Goal: Task Accomplishment & Management: Use online tool/utility

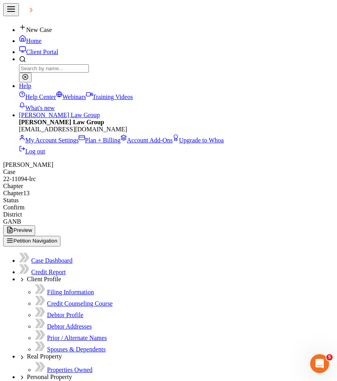
scroll to position [802, 0]
click at [11, 16] on button "button" at bounding box center [11, 9] width 16 height 13
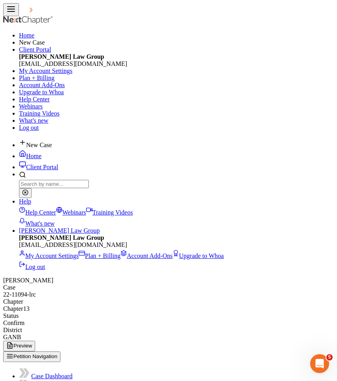
click at [19, 32] on link "Home" at bounding box center [26, 35] width 15 height 7
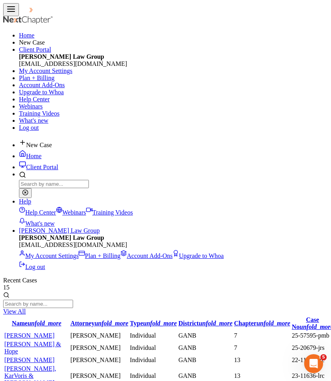
click at [167, 38] on div "Home New Case Client Portal [PERSON_NAME] Law Group [EMAIL_ADDRESS][DOMAIN_NAME…" at bounding box center [165, 73] width 325 height 115
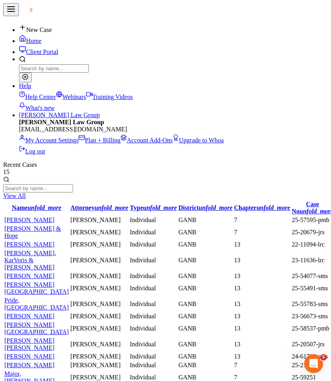
click at [73, 184] on input "search" at bounding box center [38, 188] width 70 height 8
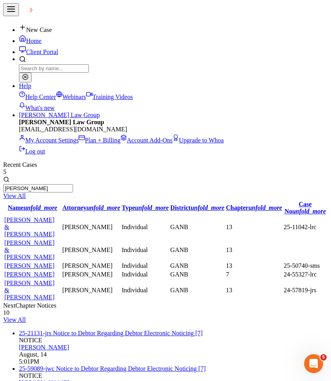
type input "[PERSON_NAME]"
click at [54, 217] on link "[PERSON_NAME] & [PERSON_NAME]" at bounding box center [29, 227] width 50 height 21
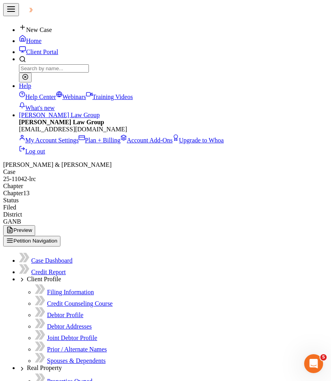
click at [26, 236] on button "Petition Navigation" at bounding box center [31, 241] width 57 height 11
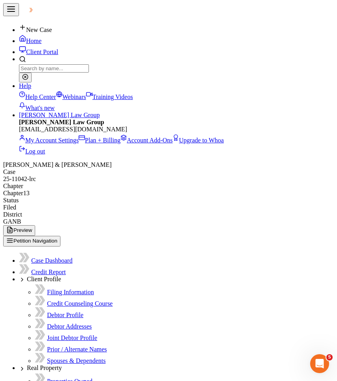
type input "extend"
select select "111917"
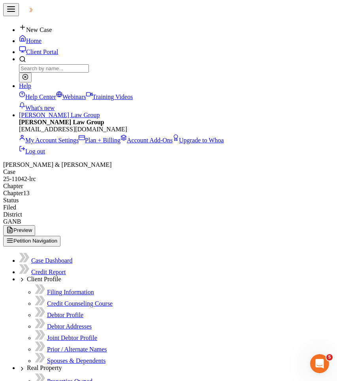
drag, startPoint x: 267, startPoint y: 1580, endPoint x: 145, endPoint y: 1465, distance: 167.3
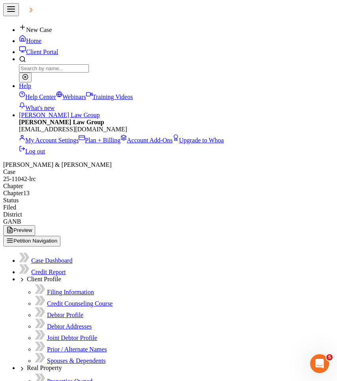
scroll to position [515, 0]
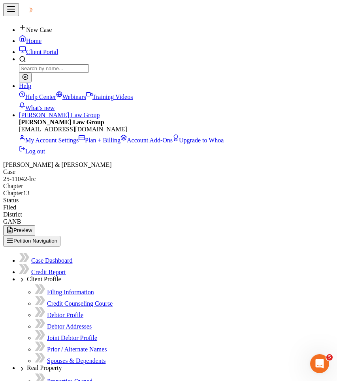
drag, startPoint x: 200, startPoint y: 1544, endPoint x: 143, endPoint y: 1529, distance: 59.3
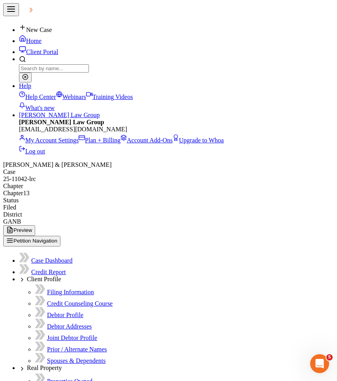
drag, startPoint x: 204, startPoint y: 1582, endPoint x: 148, endPoint y: 1563, distance: 59.3
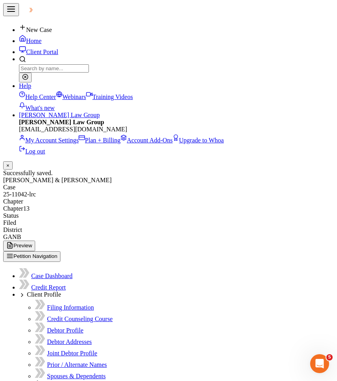
click at [267, 170] on div "Successfully saved." at bounding box center [168, 173] width 331 height 7
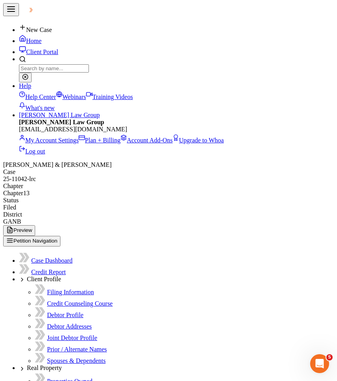
click at [15, 15] on button "button" at bounding box center [11, 9] width 16 height 13
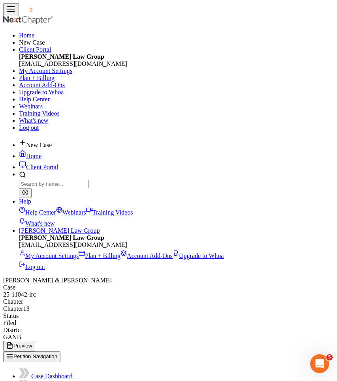
click at [19, 34] on link "Home" at bounding box center [26, 35] width 15 height 7
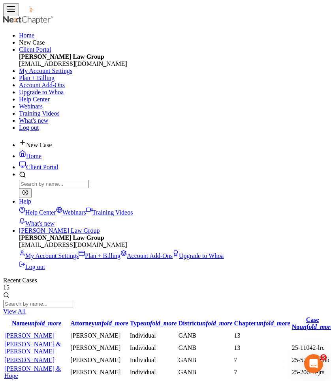
click at [160, 40] on div "Home New Case Client Portal [PERSON_NAME] Law Group [EMAIL_ADDRESS][DOMAIN_NAME…" at bounding box center [165, 73] width 325 height 115
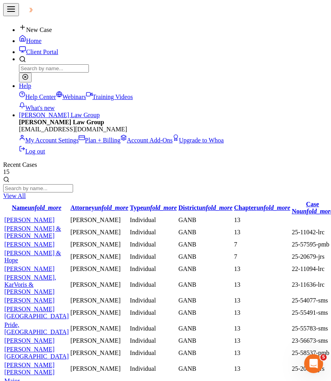
click at [11, 11] on button "button" at bounding box center [11, 9] width 16 height 13
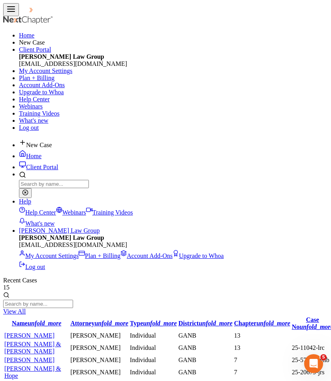
click at [284, 52] on div "Home New Case Client Portal [PERSON_NAME] Law Group [EMAIL_ADDRESS][DOMAIN_NAME…" at bounding box center [165, 73] width 325 height 115
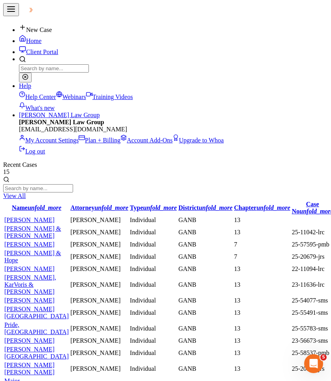
click at [73, 184] on input "search" at bounding box center [38, 188] width 70 height 8
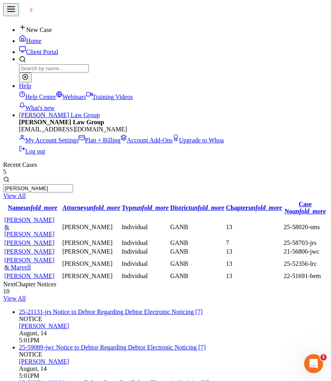
type input "[PERSON_NAME]"
click at [52, 217] on link "[PERSON_NAME] & [PERSON_NAME]" at bounding box center [29, 227] width 50 height 21
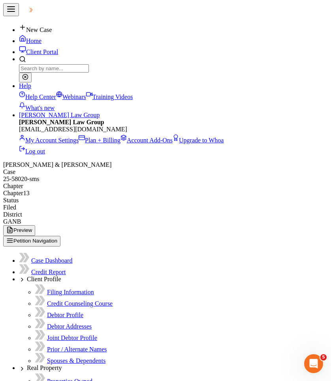
click at [60, 236] on button "Petition Navigation" at bounding box center [31, 241] width 57 height 11
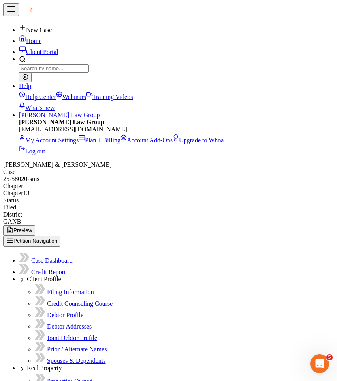
type input "extend"
select select "111917"
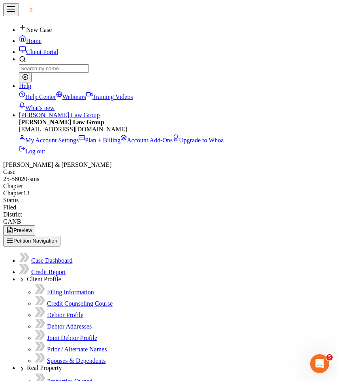
drag, startPoint x: 242, startPoint y: 1600, endPoint x: 233, endPoint y: 1600, distance: 8.7
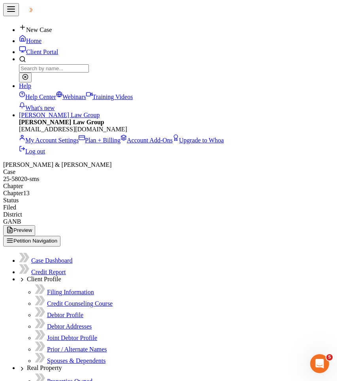
drag, startPoint x: 193, startPoint y: 1647, endPoint x: 141, endPoint y: 1630, distance: 54.9
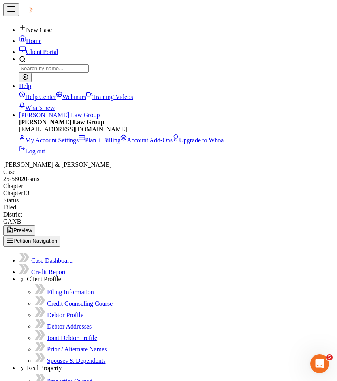
drag, startPoint x: 203, startPoint y: 1614, endPoint x: 144, endPoint y: 1598, distance: 60.6
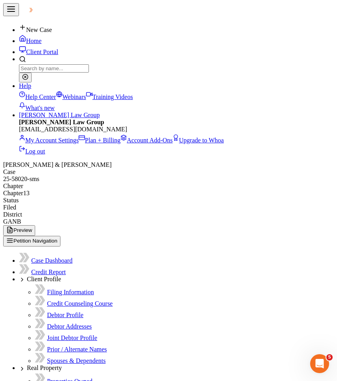
drag, startPoint x: 201, startPoint y: 1614, endPoint x: 143, endPoint y: 1597, distance: 61.0
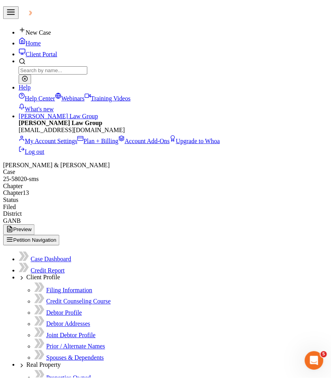
scroll to position [0, 0]
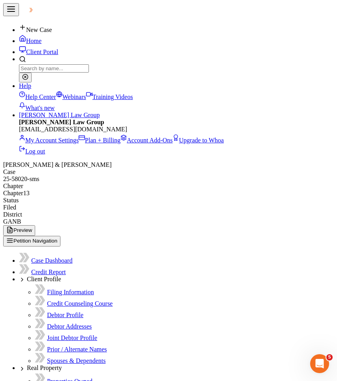
click at [11, 16] on button "button" at bounding box center [11, 9] width 16 height 13
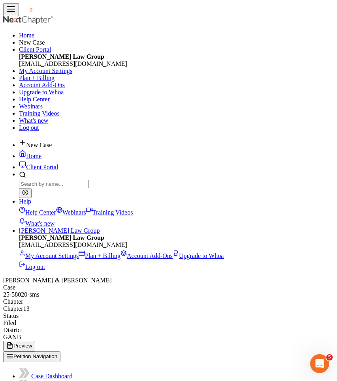
click at [19, 33] on link "Home" at bounding box center [26, 35] width 15 height 7
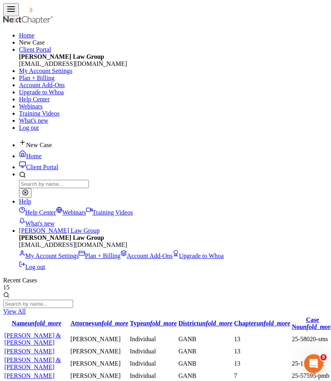
click at [154, 49] on div "Home New Case Client Portal [PERSON_NAME] Law Group [EMAIL_ADDRESS][DOMAIN_NAME…" at bounding box center [165, 73] width 325 height 115
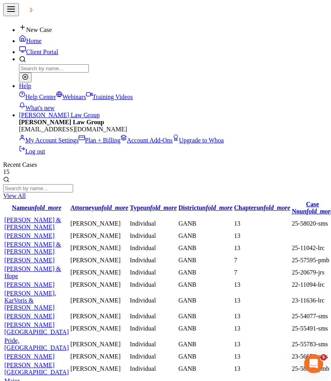
click at [73, 184] on input "search" at bounding box center [38, 188] width 70 height 8
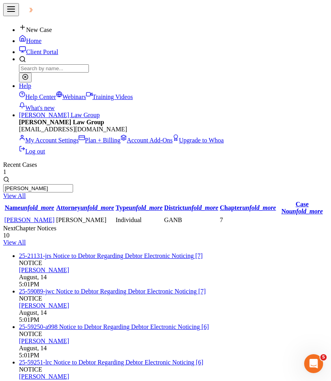
type input "Mathis"
drag, startPoint x: 256, startPoint y: 47, endPoint x: 26, endPoint y: 81, distance: 232.8
click at [26, 217] on link "[PERSON_NAME]" at bounding box center [29, 220] width 50 height 7
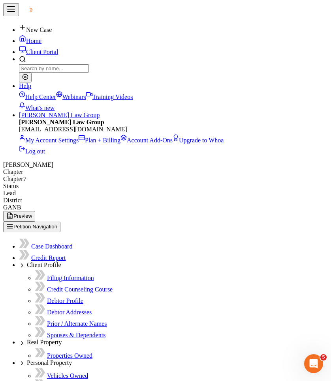
click at [25, 222] on button "Petition Navigation" at bounding box center [31, 227] width 57 height 11
type input "300.00"
type input "0.00"
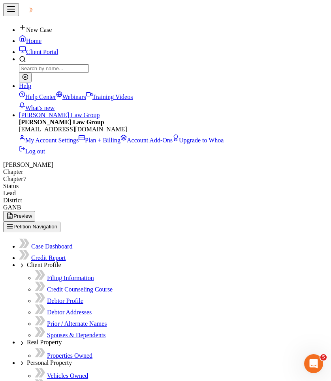
type input "0.00"
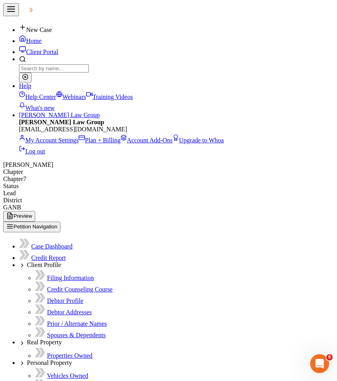
type input "0"
type input "664"
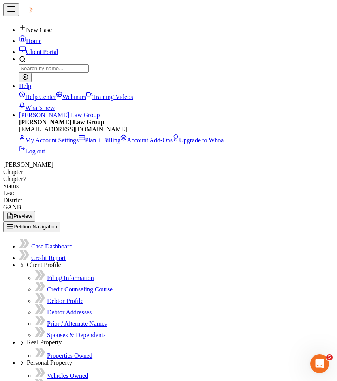
click at [45, 222] on button "Petition Navigation" at bounding box center [31, 227] width 57 height 11
click at [43, 255] on link "Credit Report" at bounding box center [48, 258] width 35 height 7
type input "450.00"
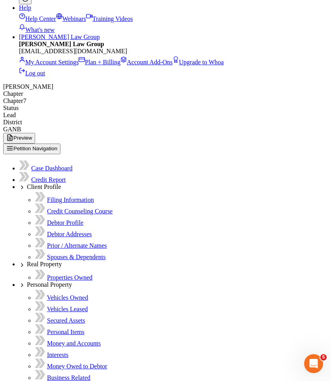
scroll to position [107, 0]
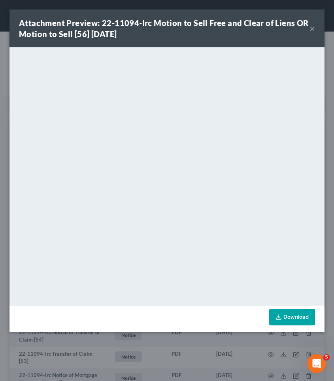
click at [312, 29] on button "×" at bounding box center [312, 28] width 6 height 9
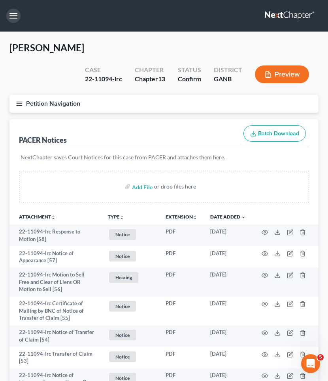
click at [12, 19] on button "button" at bounding box center [13, 16] width 14 height 14
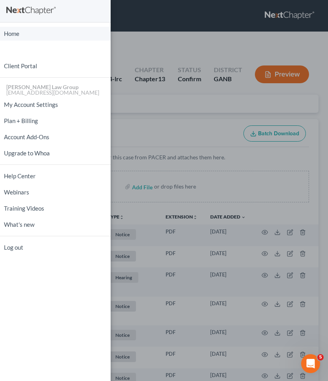
click at [17, 35] on link "Home" at bounding box center [55, 34] width 111 height 14
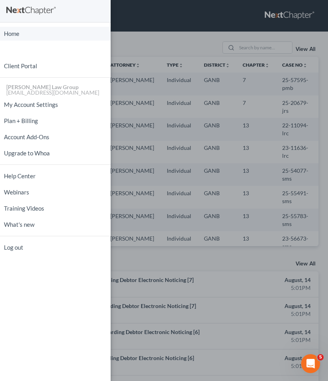
click at [7, 32] on link "Home" at bounding box center [55, 34] width 111 height 14
click at [177, 23] on div "Home New Case Client Portal [PERSON_NAME] Law Group [EMAIL_ADDRESS][DOMAIN_NAME…" at bounding box center [164, 190] width 328 height 381
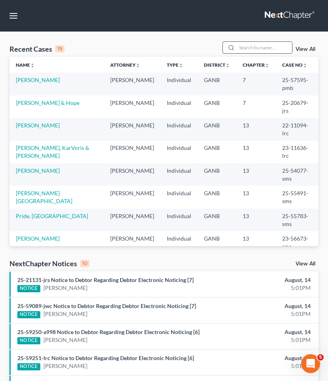
click at [266, 53] on input "search" at bounding box center [264, 47] width 55 height 11
type input "[PERSON_NAME]"
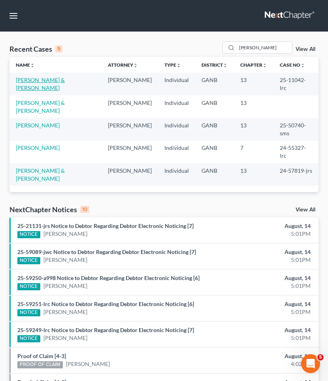
click at [47, 78] on link "[PERSON_NAME] & [PERSON_NAME]" at bounding box center [40, 84] width 49 height 15
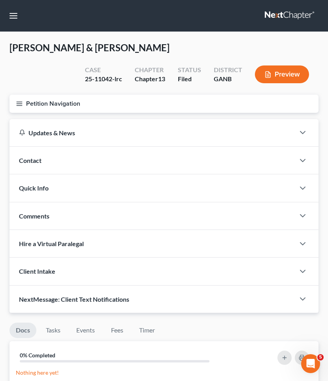
click at [17, 103] on icon "button" at bounding box center [19, 103] width 7 height 7
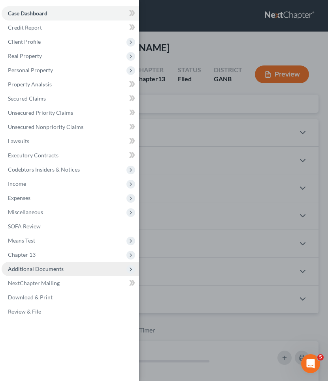
click at [36, 272] on span "Additional Documents" at bounding box center [36, 269] width 56 height 7
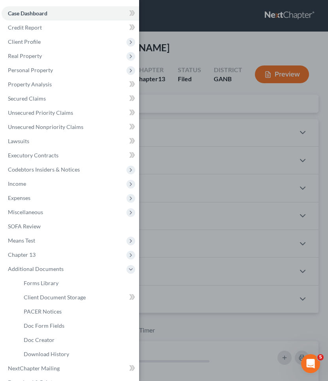
click at [204, 45] on div "Case Dashboard Payments Invoices Payments Payments Credit Report Client Profile" at bounding box center [164, 190] width 328 height 381
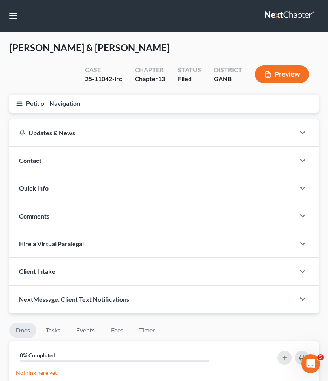
click at [72, 105] on button "Petition Navigation" at bounding box center [163, 104] width 309 height 18
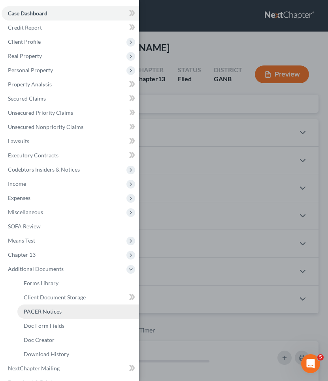
click at [66, 314] on link "PACER Notices" at bounding box center [78, 312] width 122 height 14
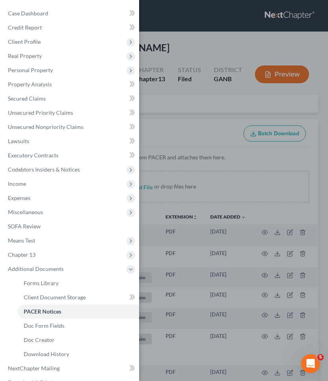
click at [212, 101] on div "Case Dashboard Payments Invoices Payments Payments Credit Report Client Profile" at bounding box center [164, 190] width 328 height 381
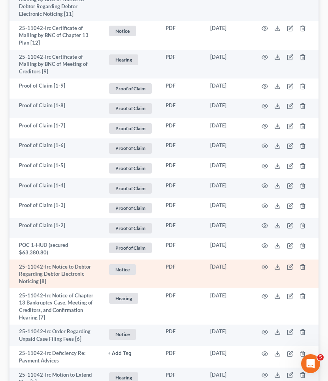
scroll to position [1144, 0]
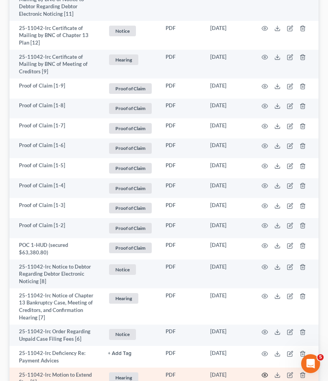
click at [263, 372] on icon "button" at bounding box center [264, 375] width 6 height 6
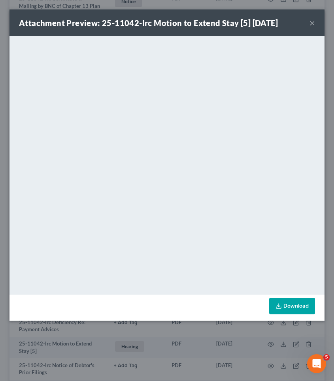
click at [313, 23] on button "×" at bounding box center [312, 22] width 6 height 9
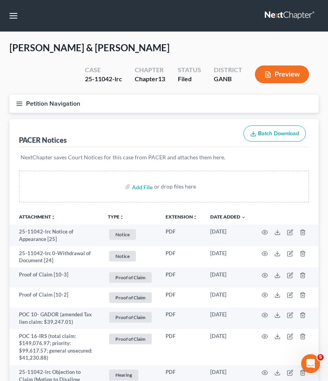
scroll to position [0, 0]
click at [13, 17] on button "button" at bounding box center [13, 16] width 14 height 14
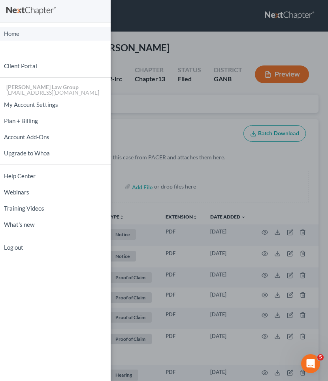
click at [12, 32] on link "Home" at bounding box center [55, 34] width 111 height 14
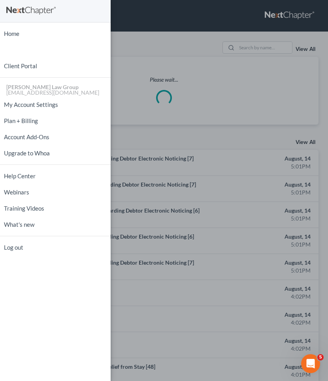
click at [185, 87] on div "Home New Case Client Portal [PERSON_NAME] Law Group [EMAIL_ADDRESS][DOMAIN_NAME…" at bounding box center [164, 190] width 328 height 381
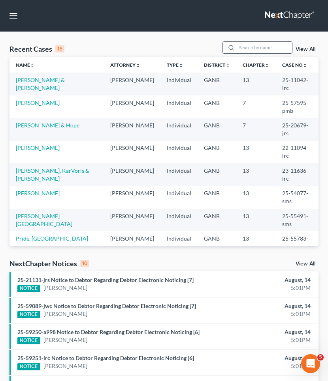
click at [267, 47] on input "search" at bounding box center [264, 47] width 55 height 11
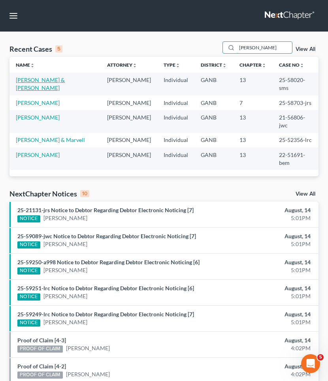
type input "[PERSON_NAME]"
click at [39, 79] on link "[PERSON_NAME] & [PERSON_NAME]" at bounding box center [40, 84] width 49 height 15
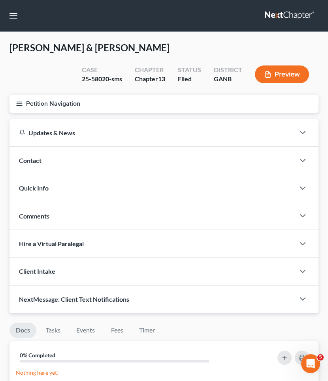
click at [29, 101] on button "Petition Navigation" at bounding box center [163, 104] width 309 height 18
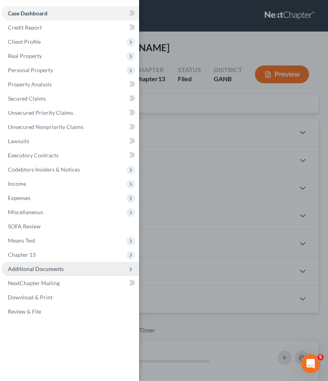
click at [58, 272] on span "Additional Documents" at bounding box center [36, 269] width 56 height 7
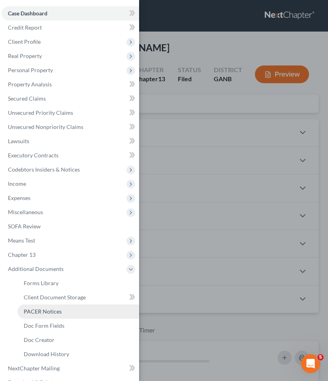
click at [90, 316] on link "PACER Notices" at bounding box center [78, 312] width 122 height 14
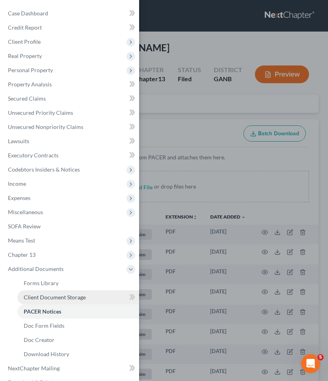
click at [178, 109] on div "Case Dashboard Payments Invoices Payments Payments Credit Report Client Profile" at bounding box center [164, 190] width 328 height 381
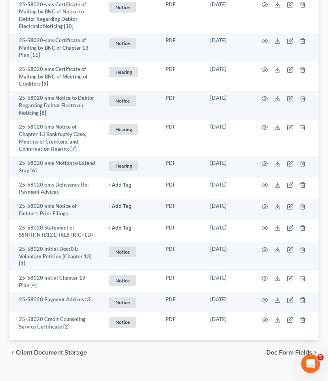
scroll to position [956, 0]
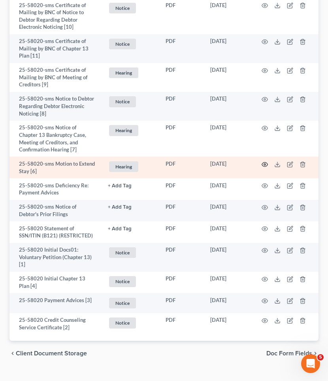
click at [265, 162] on icon "button" at bounding box center [264, 165] width 6 height 6
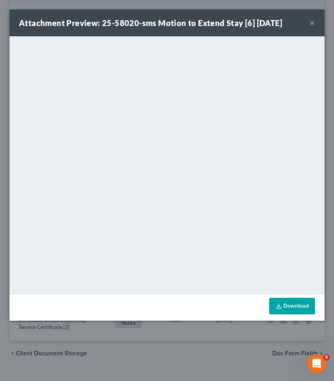
click at [311, 24] on button "×" at bounding box center [312, 22] width 6 height 9
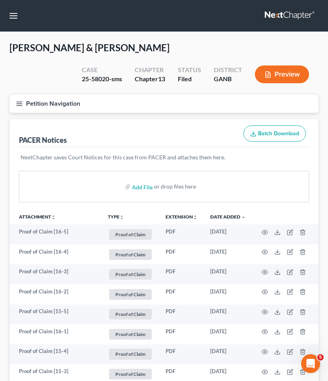
scroll to position [0, 0]
click at [8, 9] on nav "Home New Case Client Portal [PERSON_NAME] Law Group [EMAIL_ADDRESS][DOMAIN_NAME…" at bounding box center [164, 16] width 328 height 32
click at [13, 13] on button "button" at bounding box center [13, 16] width 14 height 14
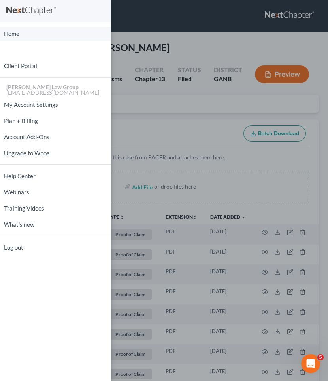
click at [13, 32] on link "Home" at bounding box center [55, 34] width 111 height 14
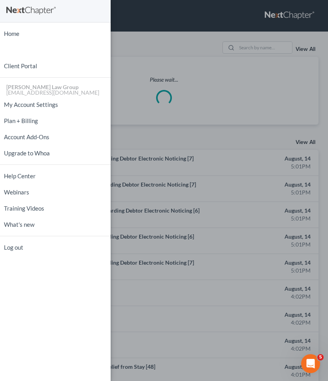
click at [196, 48] on div "Home New Case Client Portal [PERSON_NAME] Law Group [EMAIL_ADDRESS][DOMAIN_NAME…" at bounding box center [164, 190] width 328 height 381
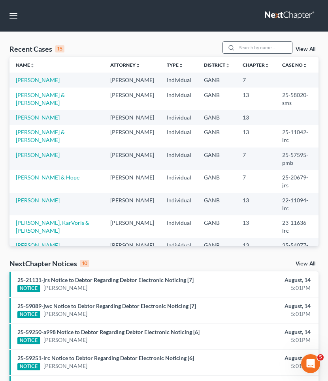
click at [247, 49] on input "search" at bounding box center [264, 47] width 55 height 11
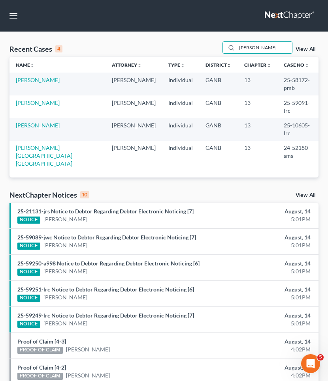
type input "[PERSON_NAME]"
click at [36, 118] on td "[PERSON_NAME]" at bounding box center [57, 129] width 96 height 23
click at [35, 122] on link "[PERSON_NAME]" at bounding box center [38, 125] width 44 height 7
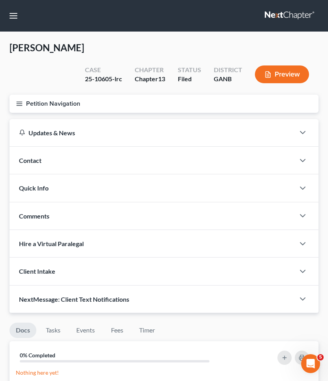
click at [19, 95] on button "Petition Navigation" at bounding box center [163, 104] width 309 height 18
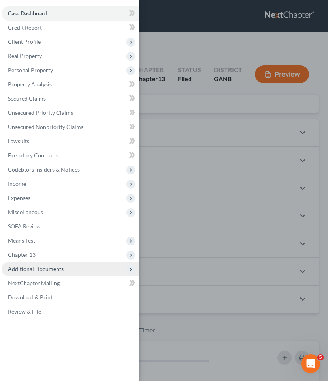
click at [29, 269] on span "Additional Documents" at bounding box center [36, 269] width 56 height 7
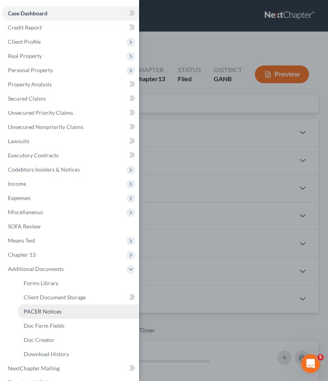
click at [30, 311] on span "PACER Notices" at bounding box center [43, 311] width 38 height 7
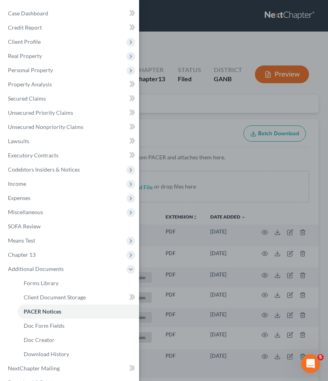
click at [278, 140] on div "Case Dashboard Payments Invoices Payments Payments Credit Report Client Profile" at bounding box center [164, 190] width 328 height 381
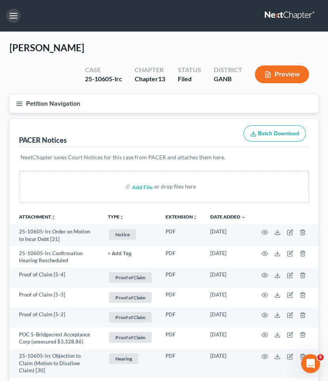
click at [10, 19] on button "button" at bounding box center [13, 16] width 14 height 14
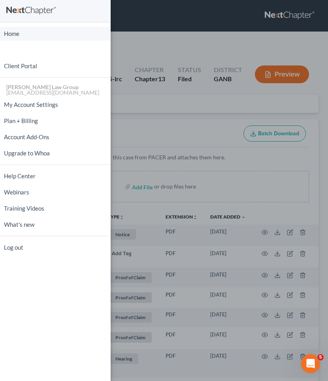
click at [22, 34] on link "Home" at bounding box center [55, 34] width 111 height 14
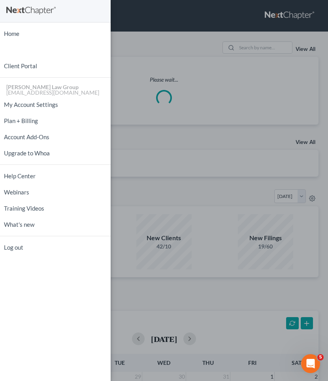
click at [253, 53] on div "Home New Case Client Portal [PERSON_NAME] Law Group [EMAIL_ADDRESS][DOMAIN_NAME…" at bounding box center [164, 190] width 328 height 381
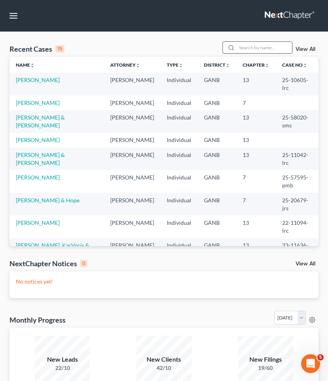
click at [253, 47] on input "search" at bounding box center [264, 47] width 55 height 11
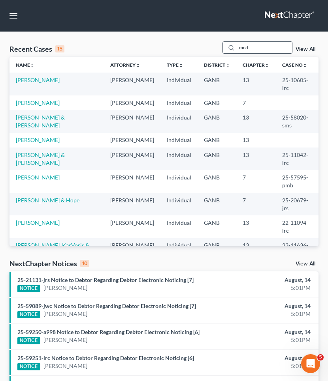
type input "mcd"
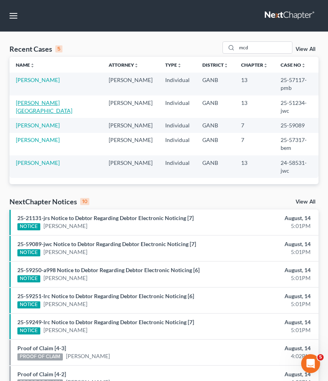
click at [53, 100] on link "[PERSON_NAME][GEOGRAPHIC_DATA]" at bounding box center [44, 107] width 56 height 15
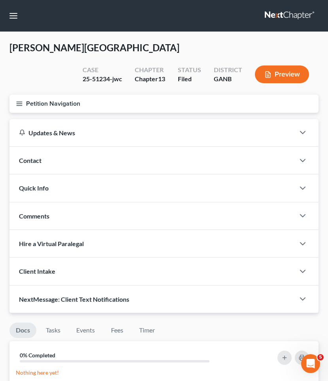
click at [22, 102] on line "button" at bounding box center [20, 102] width 6 height 0
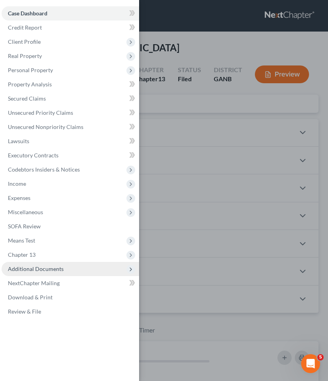
click at [34, 269] on span "Additional Documents" at bounding box center [36, 269] width 56 height 7
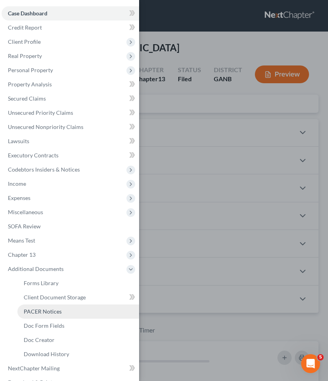
click at [37, 311] on span "PACER Notices" at bounding box center [43, 311] width 38 height 7
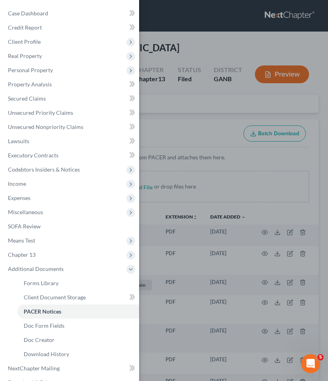
click at [246, 161] on div "Case Dashboard Payments Invoices Payments Payments Credit Report Client Profile" at bounding box center [164, 190] width 328 height 381
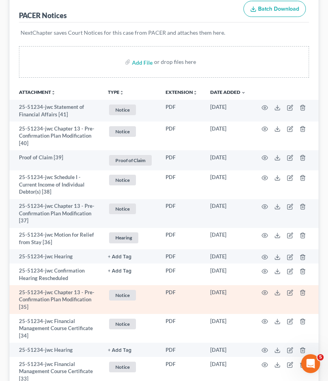
scroll to position [126, 0]
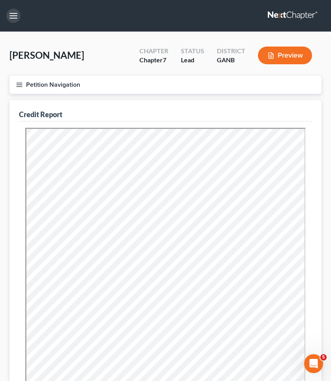
click at [14, 16] on button "button" at bounding box center [13, 16] width 14 height 14
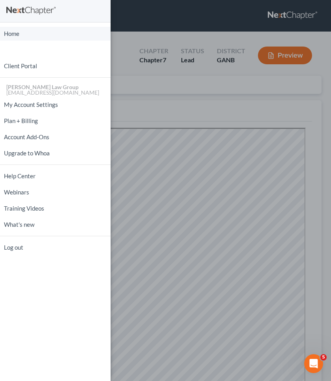
click at [15, 34] on link "Home" at bounding box center [55, 34] width 111 height 14
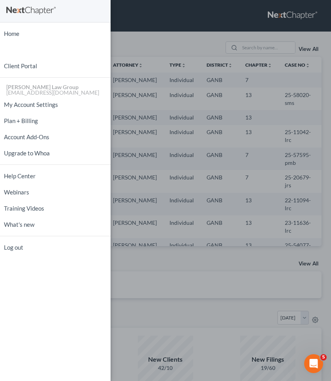
click at [161, 117] on div "Home New Case Client Portal [PERSON_NAME] Law Group [EMAIL_ADDRESS][DOMAIN_NAME…" at bounding box center [165, 190] width 331 height 381
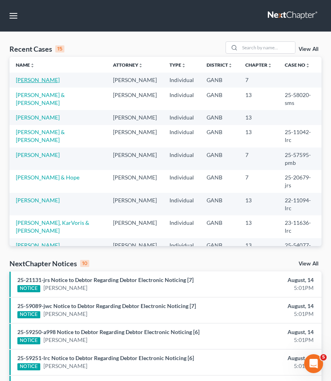
click at [39, 80] on link "[PERSON_NAME]" at bounding box center [38, 80] width 44 height 7
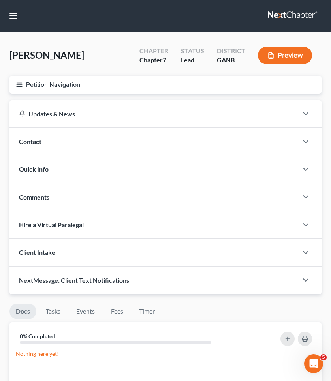
click at [39, 82] on button "Petition Navigation" at bounding box center [165, 85] width 312 height 18
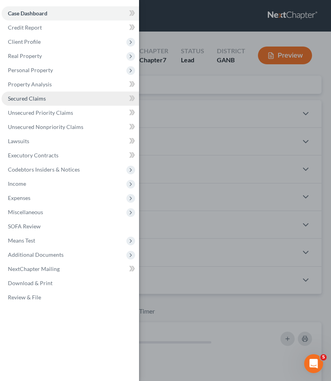
click at [38, 102] on link "Secured Claims" at bounding box center [70, 99] width 137 height 14
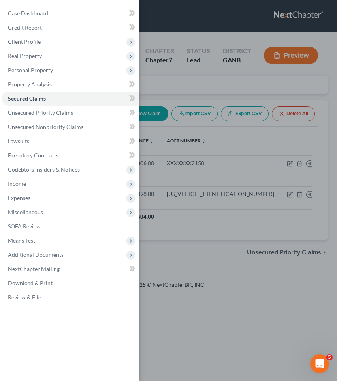
click at [210, 91] on div "Case Dashboard Payments Invoices Payments Payments Credit Report Client Profile" at bounding box center [168, 190] width 337 height 381
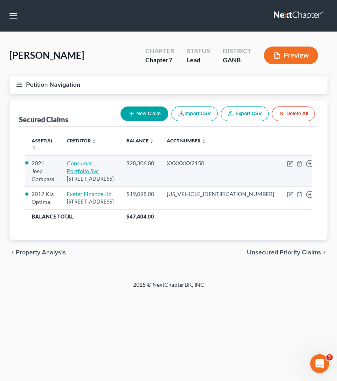
click at [99, 160] on link "Consumer Portfolio Svc" at bounding box center [83, 167] width 32 height 15
select select "4"
select select "3"
select select "2"
select select "0"
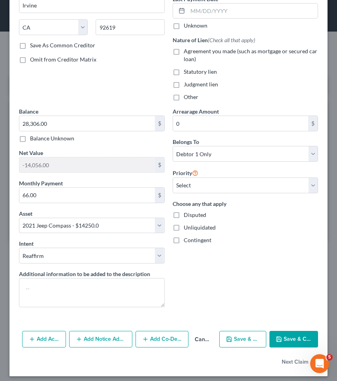
scroll to position [115, 0]
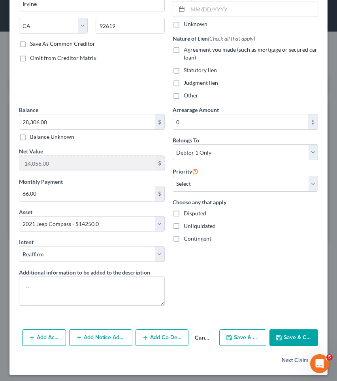
click at [66, 343] on div "Add Action Add Notice Address Add Co-Debtor Cancel Save & New Save & Close" at bounding box center [168, 340] width 318 height 26
click at [44, 338] on button "Add Action" at bounding box center [44, 338] width 44 height 17
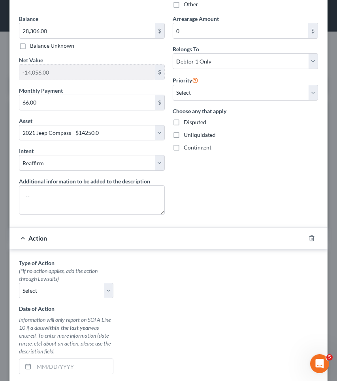
scroll to position [242, 0]
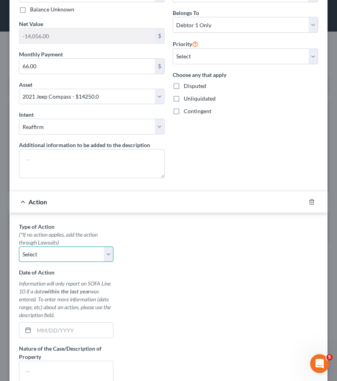
select select "0"
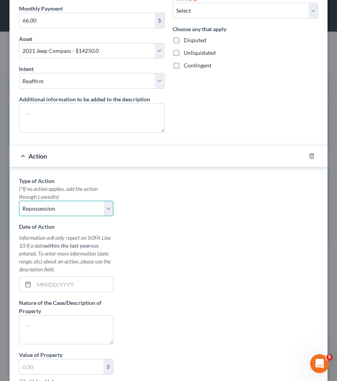
scroll to position [290, 0]
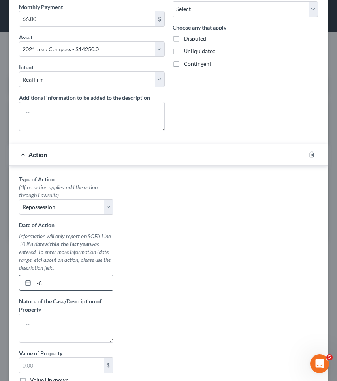
type input "-"
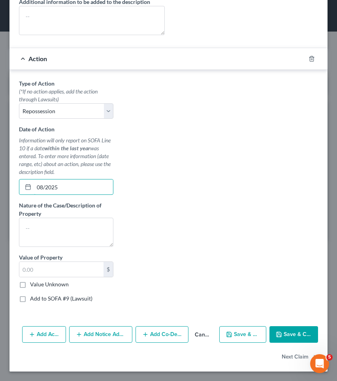
scroll to position [386, 0]
click at [282, 340] on button "Save & Close" at bounding box center [293, 335] width 49 height 17
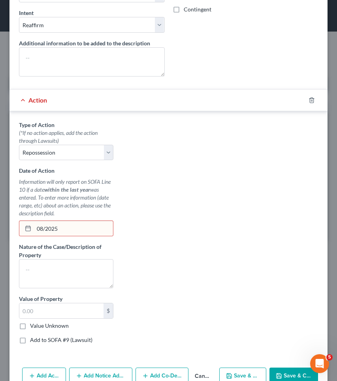
scroll to position [356, 0]
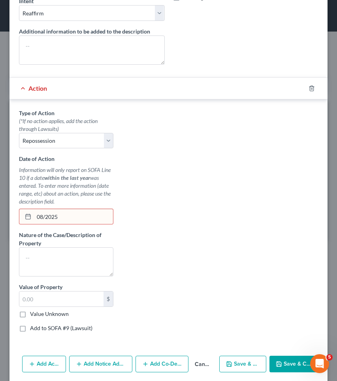
click at [47, 220] on input "08/2025" at bounding box center [73, 216] width 79 height 15
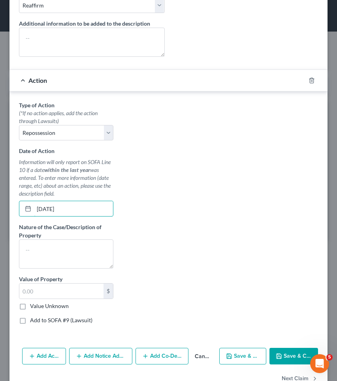
scroll to position [366, 0]
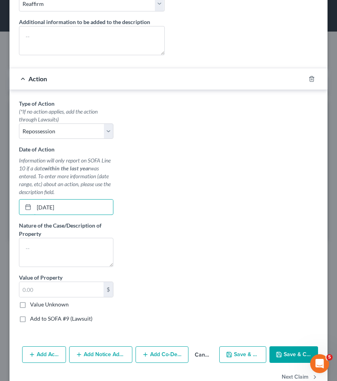
type input "[DATE]"
click at [289, 356] on button "Save & Close" at bounding box center [293, 355] width 49 height 17
select select
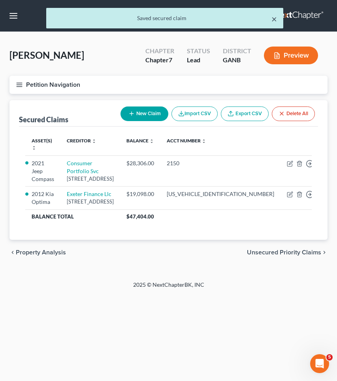
click at [274, 21] on button "×" at bounding box center [274, 18] width 6 height 9
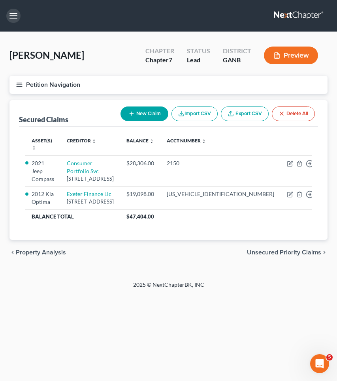
click at [11, 17] on button "button" at bounding box center [13, 16] width 14 height 14
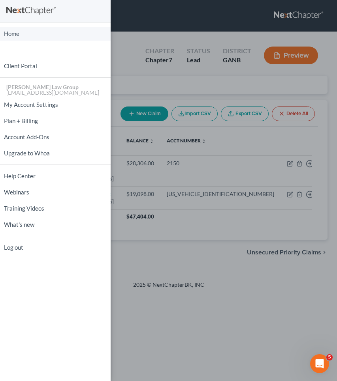
click at [21, 36] on link "Home" at bounding box center [55, 34] width 111 height 14
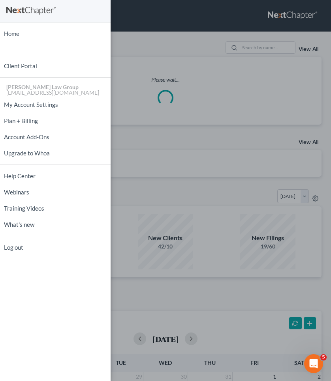
click at [181, 23] on div "Home New Case Client Portal [PERSON_NAME] Law Group [EMAIL_ADDRESS][DOMAIN_NAME…" at bounding box center [165, 190] width 331 height 381
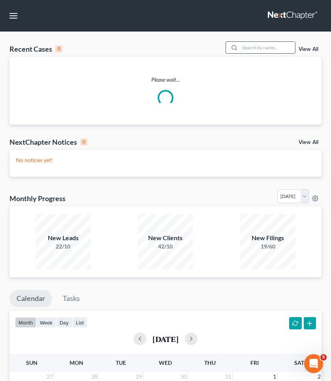
click at [263, 49] on input "search" at bounding box center [267, 47] width 55 height 11
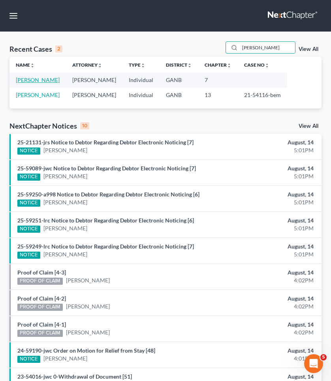
type input "parham"
click at [48, 78] on link "Parham, Corinna" at bounding box center [38, 80] width 44 height 7
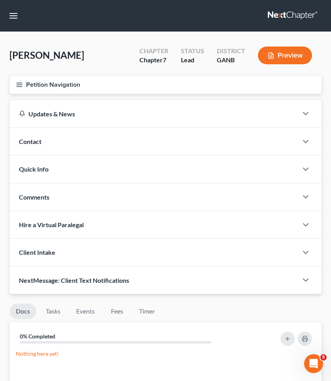
click at [53, 88] on button "Petition Navigation" at bounding box center [165, 85] width 312 height 18
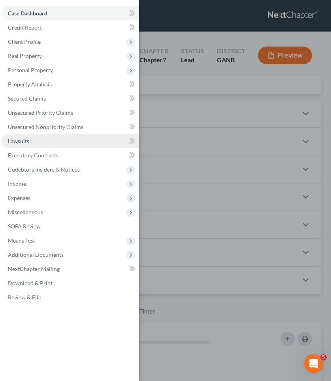
click at [30, 142] on link "Lawsuits" at bounding box center [70, 141] width 137 height 14
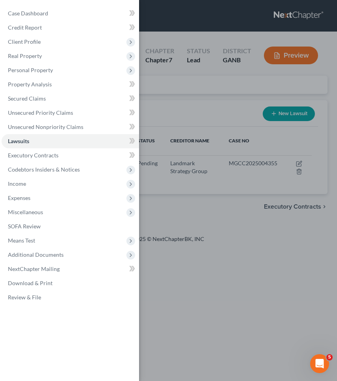
click at [164, 107] on div "Case Dashboard Payments Invoices Payments Payments Credit Report Client Profile" at bounding box center [168, 190] width 337 height 381
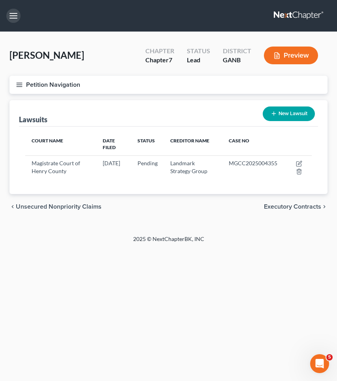
click at [16, 19] on button "button" at bounding box center [13, 16] width 14 height 14
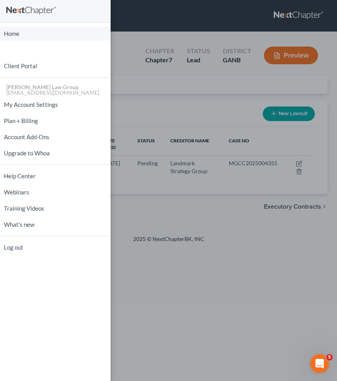
click at [26, 32] on link "Home" at bounding box center [55, 34] width 111 height 14
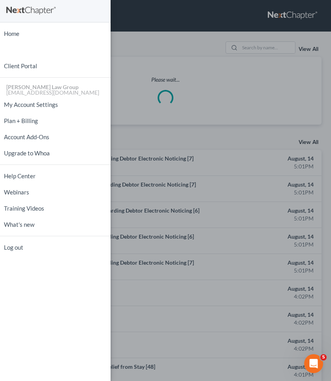
click at [167, 22] on div "Home New Case Client Portal [PERSON_NAME] Law Group [EMAIL_ADDRESS][DOMAIN_NAME…" at bounding box center [165, 190] width 331 height 381
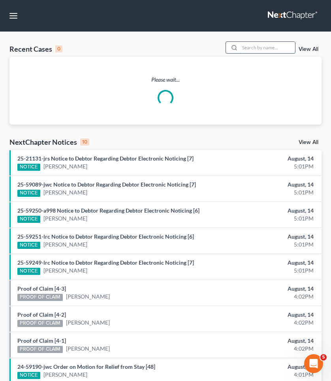
click at [269, 43] on input "search" at bounding box center [267, 47] width 55 height 11
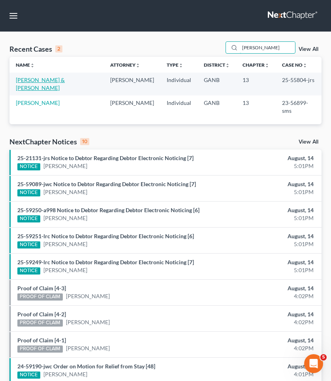
type input "REYNOLDS"
click at [54, 79] on link "Reynolds, Jennifer & Floyd" at bounding box center [40, 84] width 49 height 15
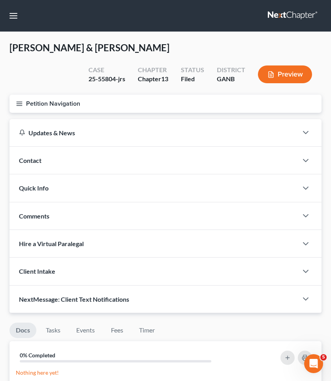
click at [46, 108] on button "Petition Navigation" at bounding box center [165, 104] width 312 height 18
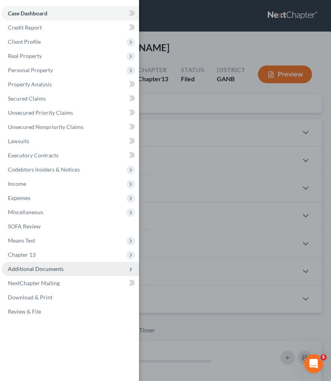
click at [49, 269] on span "Additional Documents" at bounding box center [36, 269] width 56 height 7
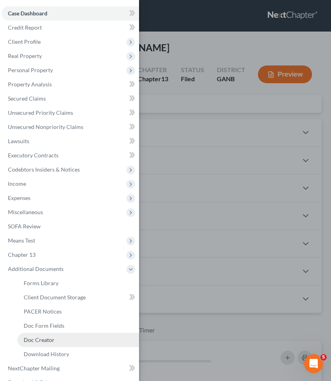
click at [66, 340] on link "Doc Creator" at bounding box center [78, 340] width 122 height 14
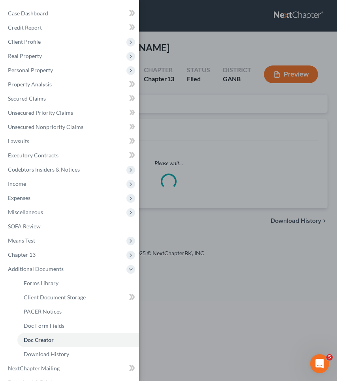
click at [211, 102] on div "Case Dashboard Payments Invoices Payments Payments Credit Report Client Profile" at bounding box center [168, 190] width 337 height 381
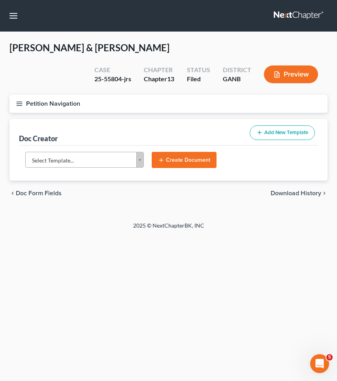
click at [107, 157] on body "Home New Case Client Portal Saedi Law Group mmays@saedilawgroup.com My Account …" at bounding box center [168, 190] width 337 height 381
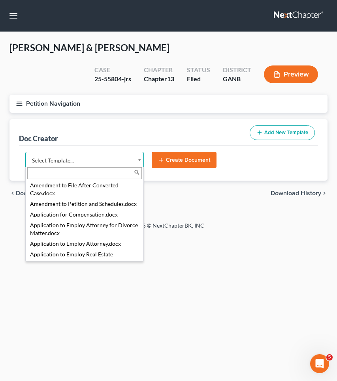
scroll to position [142, 0]
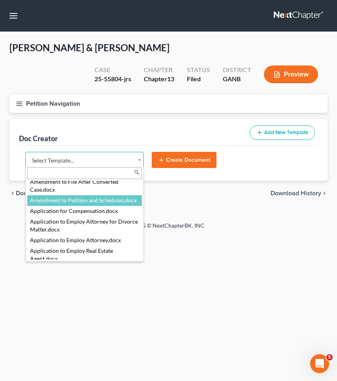
select select "110999"
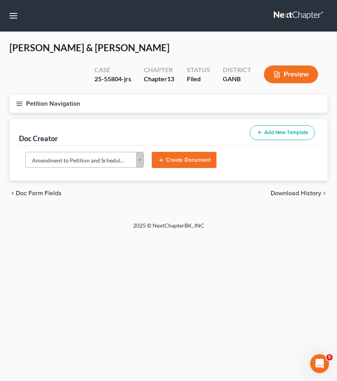
click at [193, 155] on button "Create Document" at bounding box center [184, 160] width 65 height 17
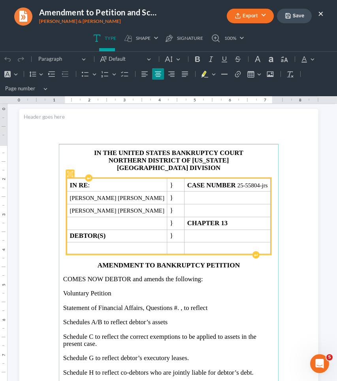
scroll to position [16, 0]
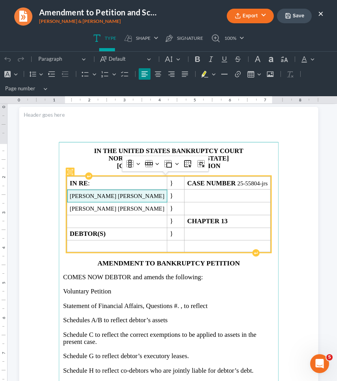
click at [150, 197] on span "Jennifer Anderson Reynolds" at bounding box center [116, 196] width 95 height 7
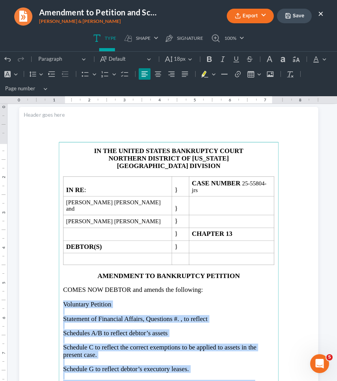
drag, startPoint x: 60, startPoint y: 287, endPoint x: 189, endPoint y: 372, distance: 154.2
click at [189, 372] on main "IN THE UNITED STATES BANKRUPTCY COURT NORTHERN DISTRICT OF GEORGIA ATLANTA DIVI…" at bounding box center [168, 300] width 220 height 317
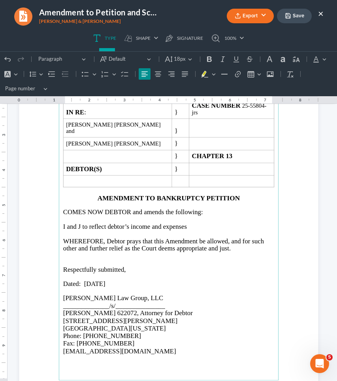
scroll to position [95, 0]
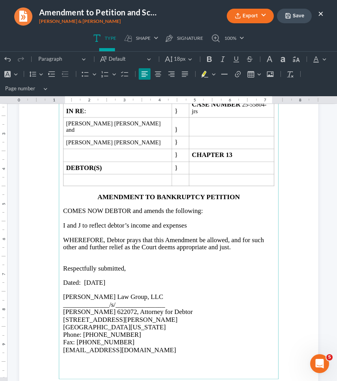
click at [99, 279] on span "Dated: 08/14/2025" at bounding box center [84, 283] width 42 height 8
drag, startPoint x: 124, startPoint y: 265, endPoint x: 81, endPoint y: 264, distance: 43.0
click at [81, 279] on span "Dated: August 14, 2025" at bounding box center [84, 283] width 42 height 8
copy span "August 14, 2025"
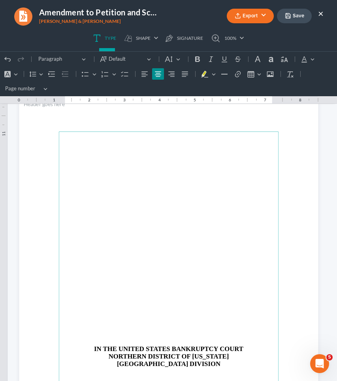
scroll to position [434, 0]
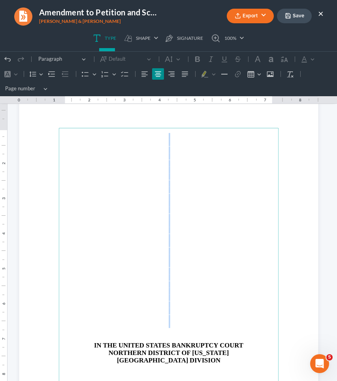
drag, startPoint x: 173, startPoint y: 314, endPoint x: 142, endPoint y: 113, distance: 203.0
click at [142, 113] on section "IN THE UNITED STATES BANKRUPTCY COURT NORTHERN DISTRICT OF GEORGIA ATLANTA DIVI…" at bounding box center [168, 286] width 299 height 387
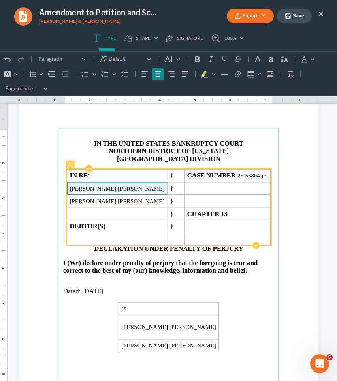
click at [148, 187] on span "Jennifer Anderson Reynolds" at bounding box center [116, 189] width 95 height 7
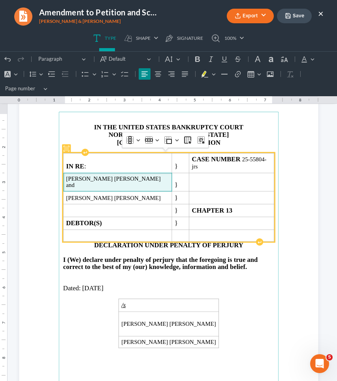
scroll to position [457, 0]
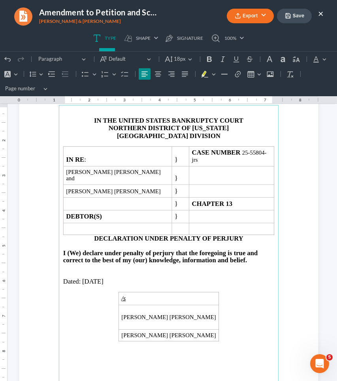
drag, startPoint x: 111, startPoint y: 267, endPoint x: 79, endPoint y: 267, distance: 31.6
click at [82, 278] on span "[DATE]" at bounding box center [92, 282] width 21 height 8
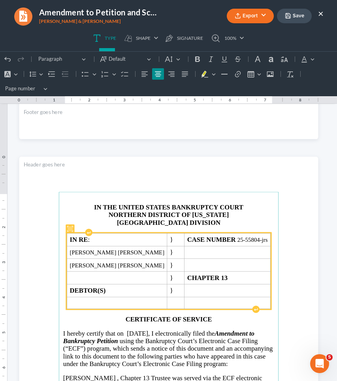
scroll to position [775, 0]
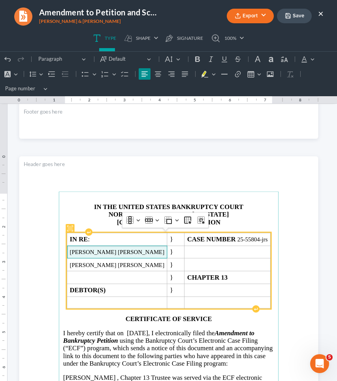
click at [149, 249] on span "Jennifer Anderson Reynolds" at bounding box center [116, 252] width 95 height 7
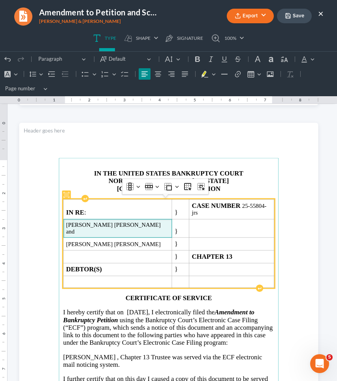
scroll to position [836, 0]
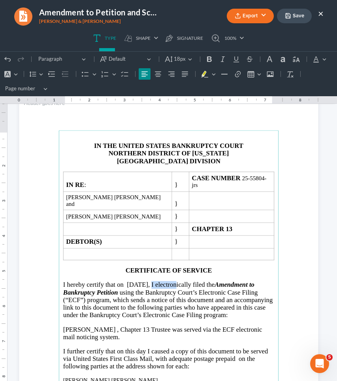
drag, startPoint x: 166, startPoint y: 269, endPoint x: 136, endPoint y: 268, distance: 30.0
click at [136, 282] on span "I hereby certify that on 08/14/2025, I electronically filed the Amendment to Ba…" at bounding box center [167, 301] width 209 height 38
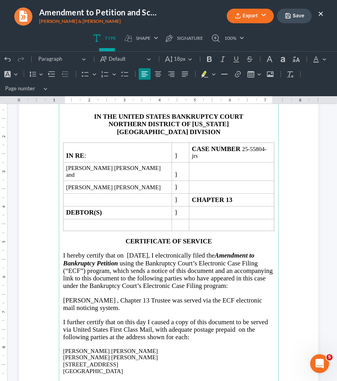
scroll to position [866, 0]
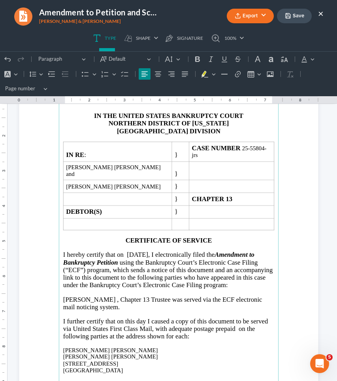
click at [106, 296] on p "Nancy J. Whaley , Chapter 13 Trustee was served via the ECF electronic mail not…" at bounding box center [168, 303] width 211 height 15
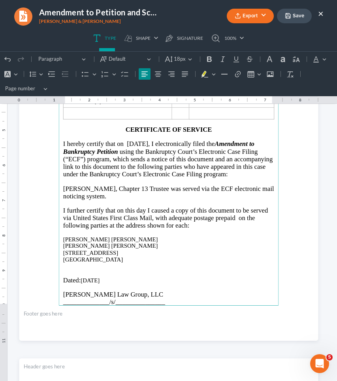
scroll to position [982, 0]
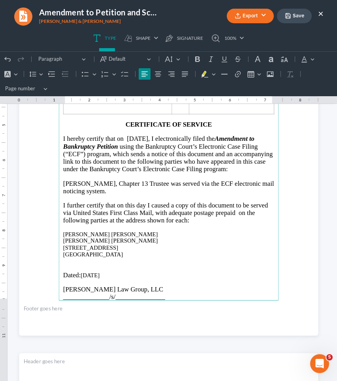
click at [104, 272] on p "Dated: 08/14/2025" at bounding box center [168, 276] width 211 height 8
drag, startPoint x: 105, startPoint y: 265, endPoint x: 79, endPoint y: 263, distance: 26.1
click at [79, 272] on p "Dated: 08/14/2025" at bounding box center [168, 276] width 211 height 8
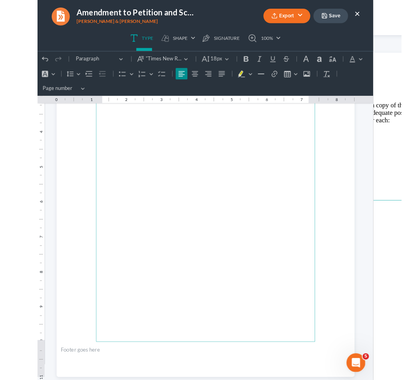
scroll to position [1344, 0]
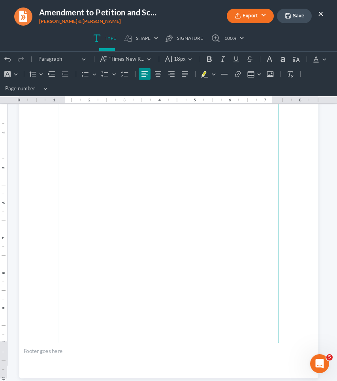
click at [296, 16] on button "Save" at bounding box center [294, 16] width 35 height 15
click at [261, 15] on button "Export" at bounding box center [250, 16] width 47 height 15
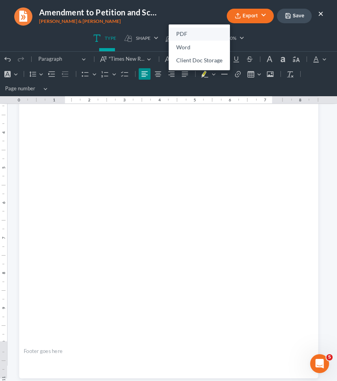
click at [203, 31] on link "PDF" at bounding box center [199, 34] width 61 height 13
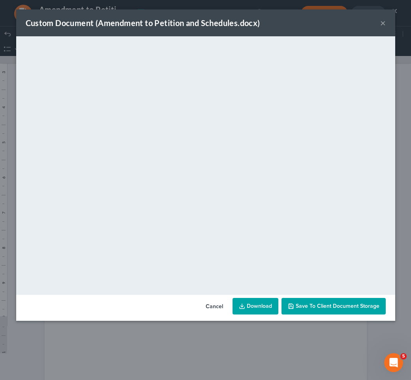
scroll to position [1318, 0]
click at [336, 24] on button "×" at bounding box center [383, 22] width 6 height 9
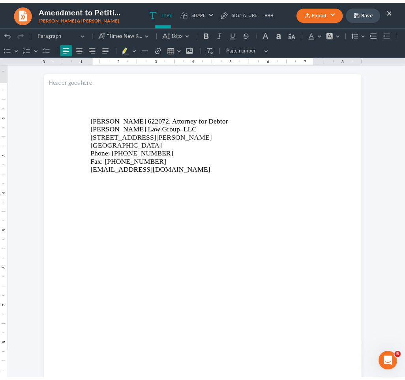
scroll to position [1317, 0]
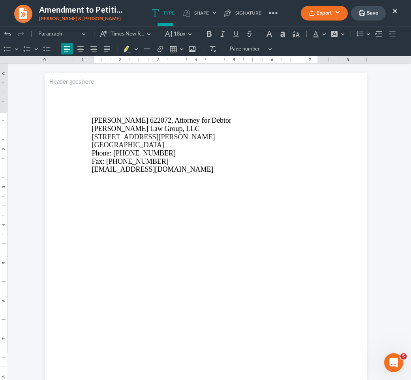
click at [336, 11] on button "×" at bounding box center [395, 10] width 6 height 9
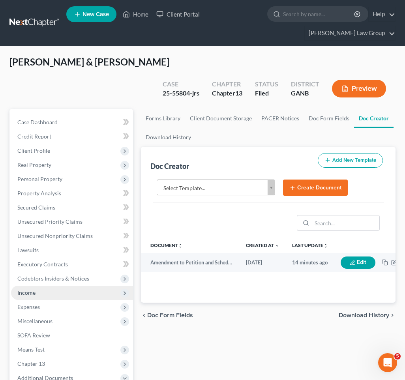
click at [35, 289] on span "Income" at bounding box center [26, 292] width 18 height 7
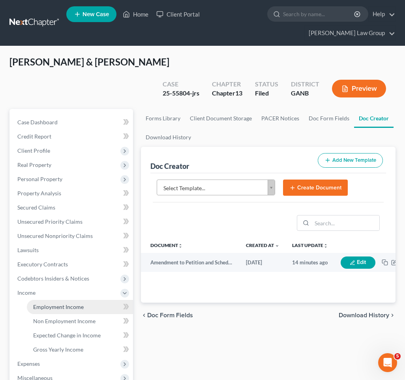
click at [43, 304] on span "Employment Income" at bounding box center [58, 307] width 51 height 7
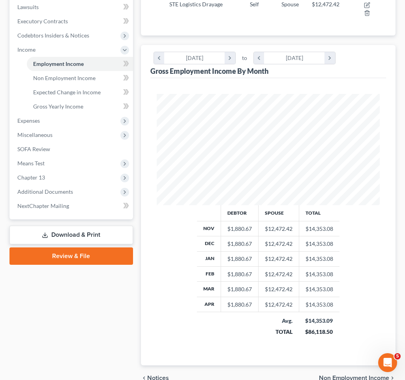
scroll to position [243, 0]
drag, startPoint x: 310, startPoint y: 189, endPoint x: 335, endPoint y: 189, distance: 24.9
click at [335, 222] on td "$14,353.08" at bounding box center [319, 229] width 41 height 15
copy td "14,353.08"
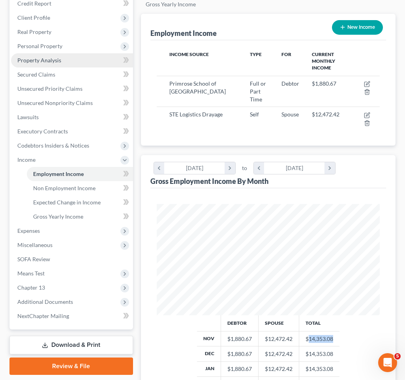
click at [63, 53] on link "Property Analysis" at bounding box center [72, 60] width 122 height 14
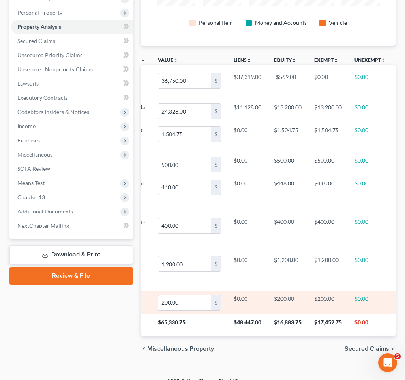
scroll to position [0, 36]
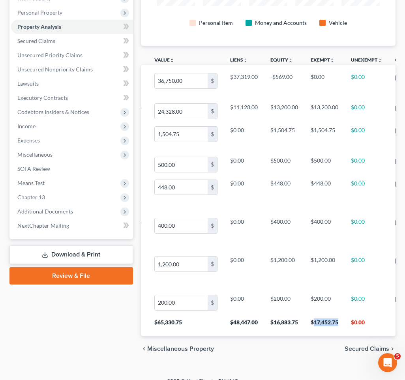
drag, startPoint x: 314, startPoint y: 308, endPoint x: 343, endPoint y: 305, distance: 29.0
click at [336, 314] on th "$17,452.75" at bounding box center [324, 325] width 40 height 22
copy th "17,452.75"
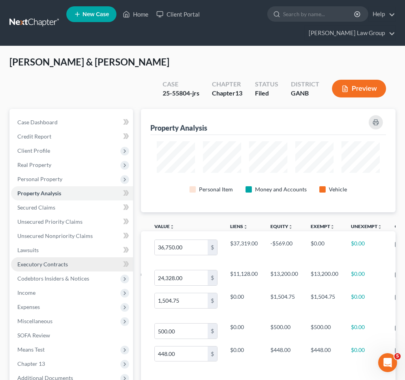
scroll to position [0, 0]
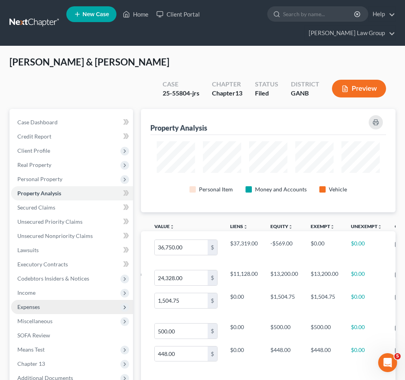
click at [34, 300] on span "Expenses" at bounding box center [72, 307] width 122 height 14
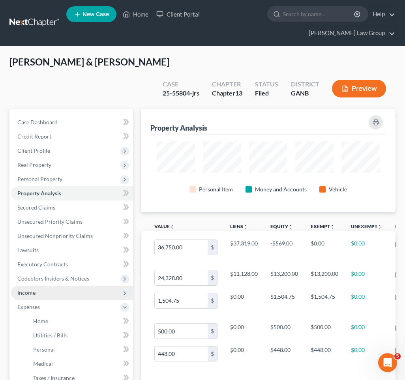
click at [32, 289] on span "Income" at bounding box center [26, 292] width 18 height 7
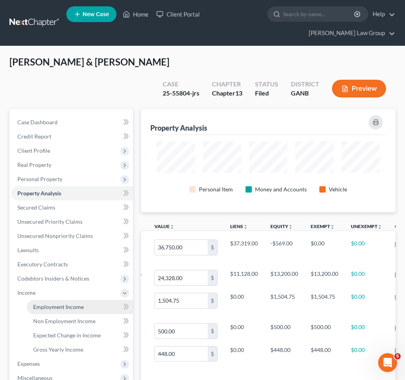
click at [94, 300] on link "Employment Income" at bounding box center [80, 307] width 106 height 14
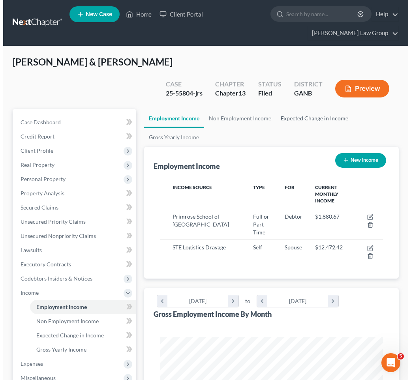
scroll to position [111, 239]
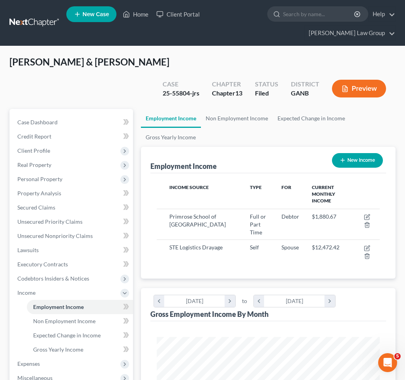
click at [336, 80] on button "Preview" at bounding box center [359, 89] width 54 height 18
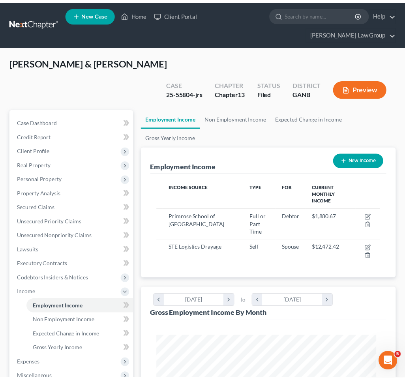
scroll to position [113, 243]
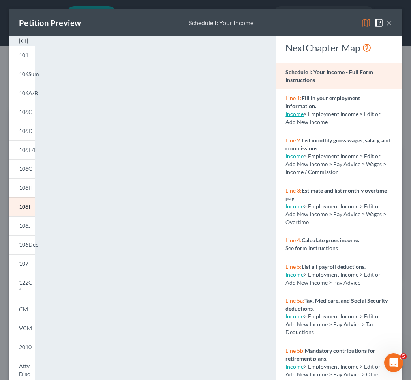
click at [336, 24] on div "Petition Preview Schedule I: Your Income ×" at bounding box center [205, 22] width 392 height 27
click at [336, 24] on button "×" at bounding box center [390, 22] width 6 height 9
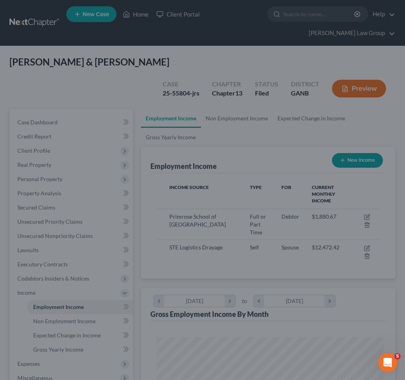
scroll to position [394770, 394643]
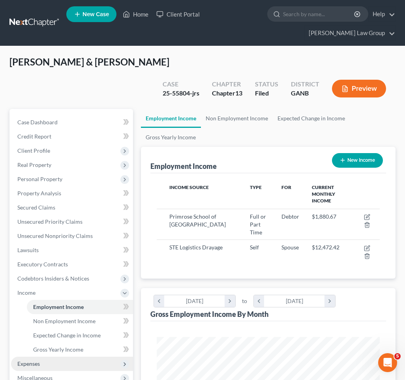
click at [41, 357] on span "Expenses" at bounding box center [72, 364] width 122 height 14
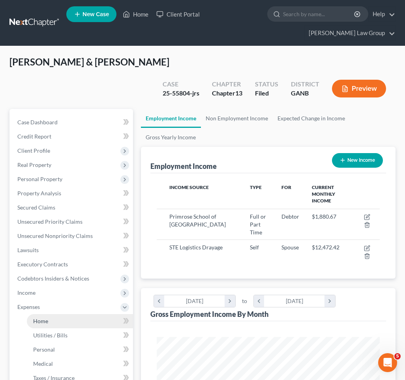
click at [42, 318] on span "Home" at bounding box center [40, 321] width 15 height 7
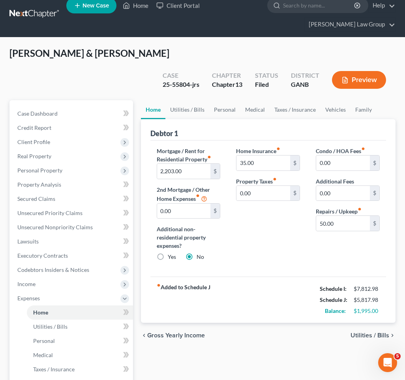
scroll to position [54, 0]
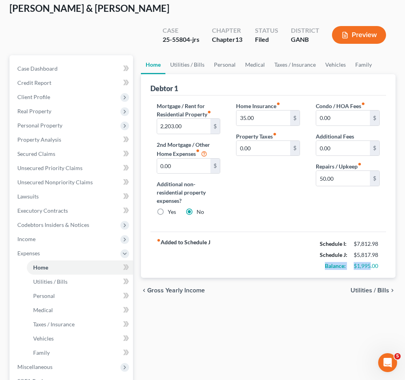
drag, startPoint x: 378, startPoint y: 221, endPoint x: 373, endPoint y: 234, distance: 14.2
click at [336, 239] on div "Schedule I: $7,812.98 Schedule J: $5,817.98 Balance: $1,995.00" at bounding box center [350, 255] width 60 height 33
click at [336, 251] on div "$5,817.98" at bounding box center [367, 255] width 26 height 8
drag, startPoint x: 358, startPoint y: 223, endPoint x: 380, endPoint y: 221, distance: 22.2
click at [336, 251] on div "$5,817.98" at bounding box center [367, 255] width 34 height 8
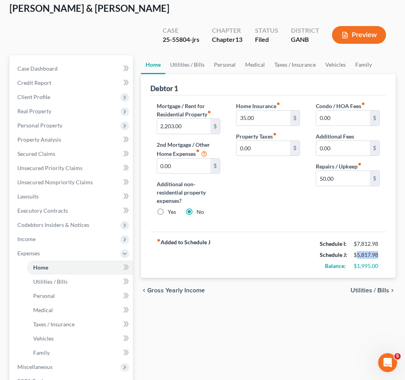
copy div "5,817.98"
